Goal: Browse casually

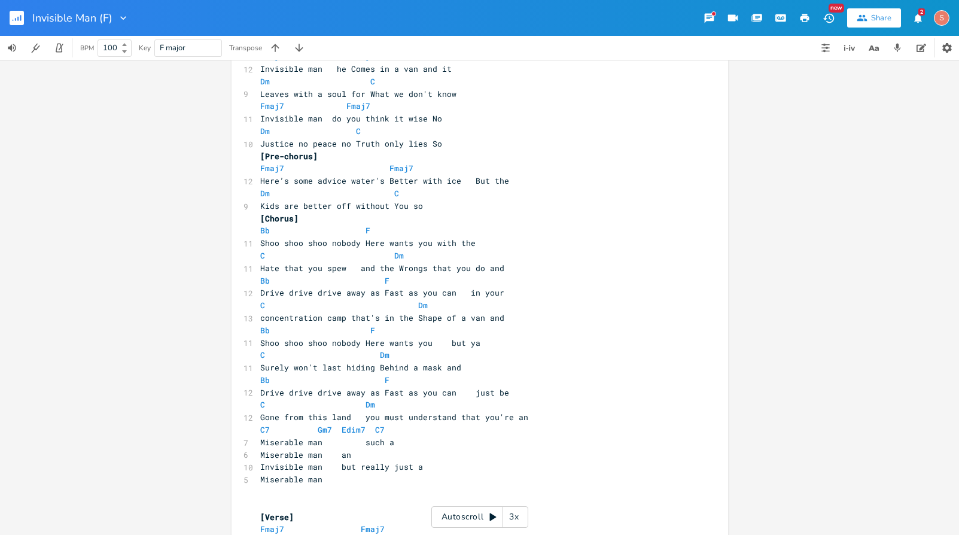
scroll to position [293, 0]
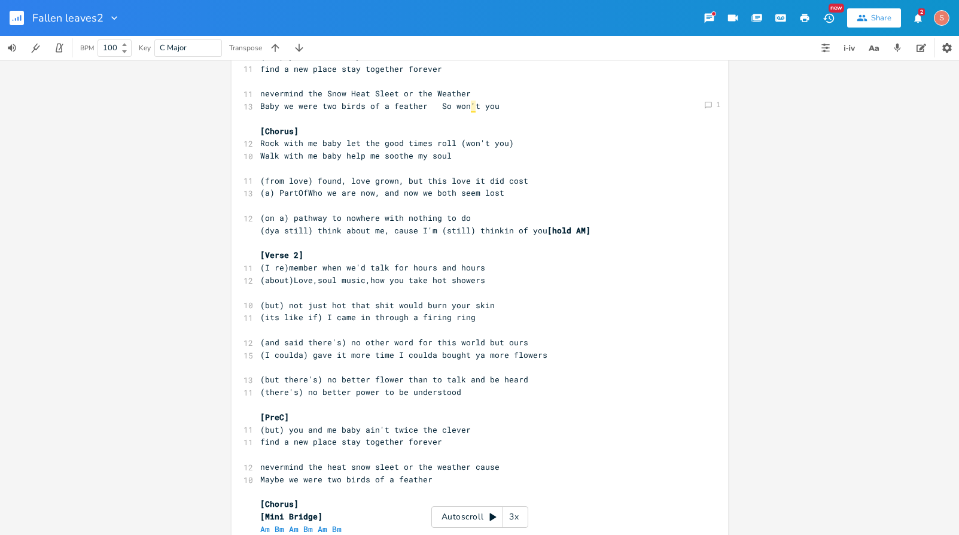
scroll to position [381, 0]
